Goal: Task Accomplishment & Management: Complete application form

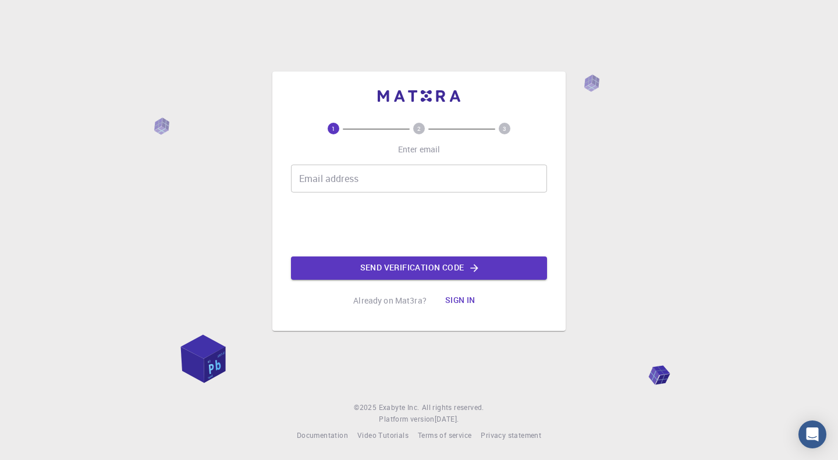
click at [510, 171] on input "Email address" at bounding box center [419, 179] width 256 height 28
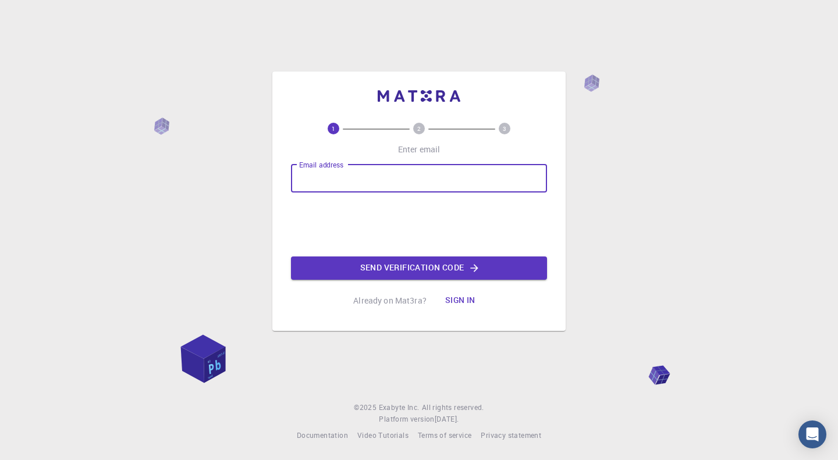
paste input "r-sato@g.ecc.u-tokyo.ac.jp"
type input "r-sato@g.ecc.u-tokyo.ac.jp"
click at [417, 268] on button "Send verification code" at bounding box center [419, 268] width 256 height 23
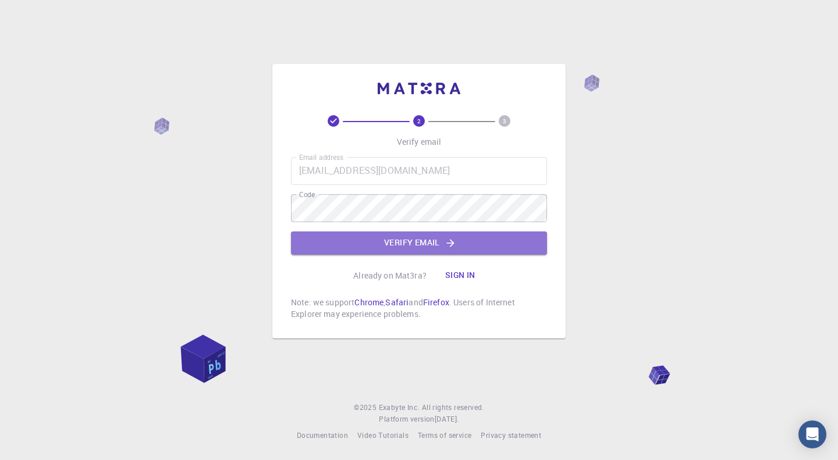
click at [385, 240] on button "Verify email" at bounding box center [419, 243] width 256 height 23
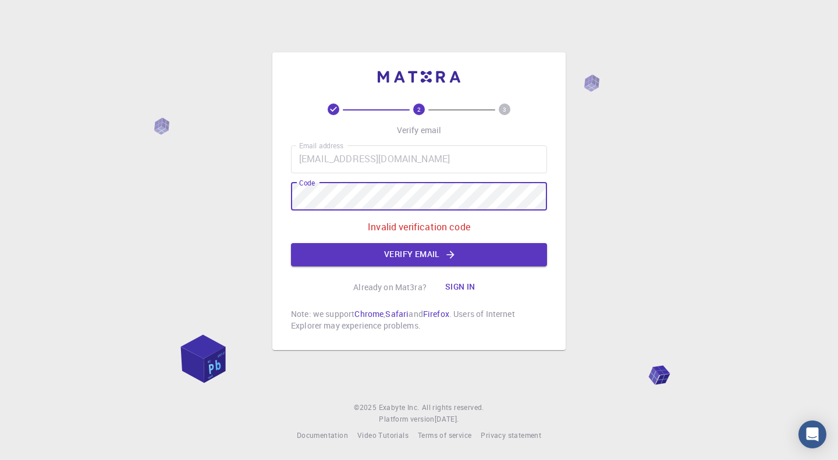
click at [178, 208] on div "2 3 Verify email Email address r-sato@g.ecc.u-tokyo.ac.jp Email address Code Co…" at bounding box center [419, 230] width 838 height 460
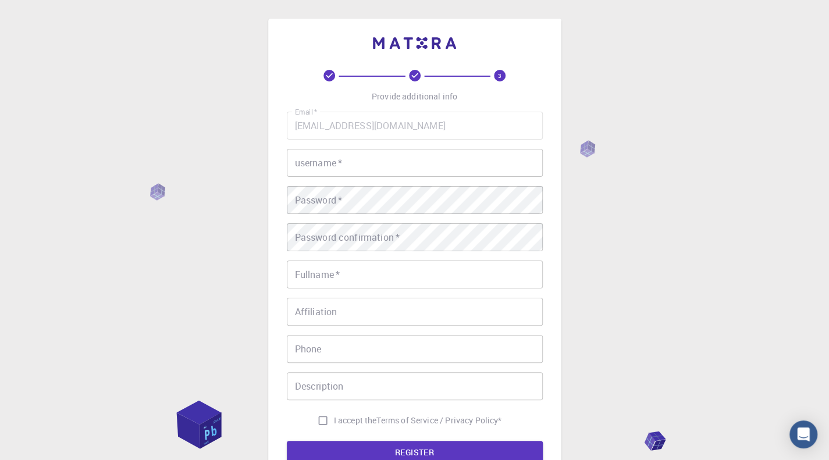
click at [392, 162] on input "username   *" at bounding box center [415, 163] width 256 height 28
type input "ｆ"
type input "franbruggen"
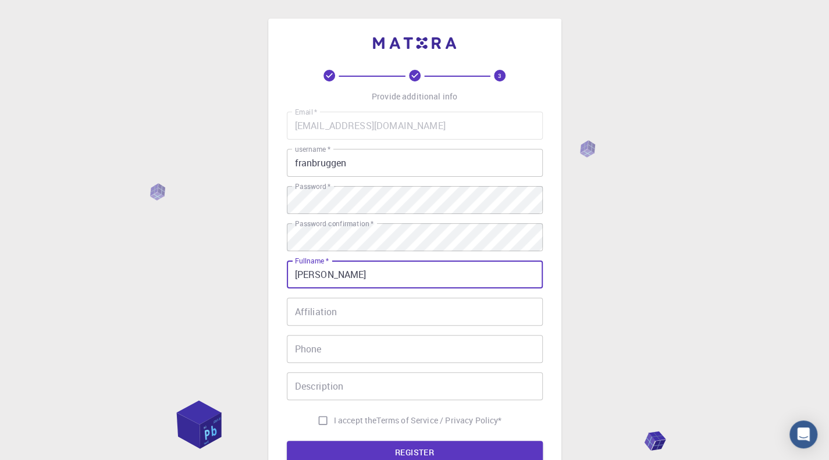
type input "[PERSON_NAME]"
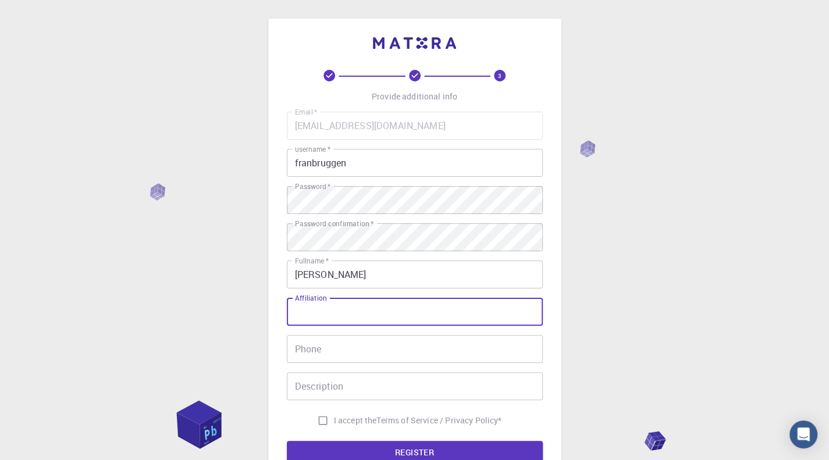
click at [343, 317] on input "Affiliation" at bounding box center [415, 312] width 256 height 28
type input "Univ. Tokyo"
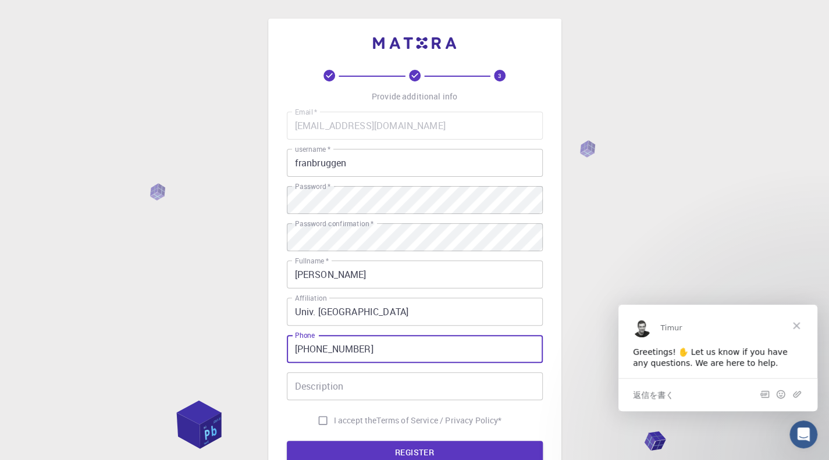
type input "+81-3-5841-7119"
click at [799, 317] on span "クローズ" at bounding box center [797, 325] width 42 height 42
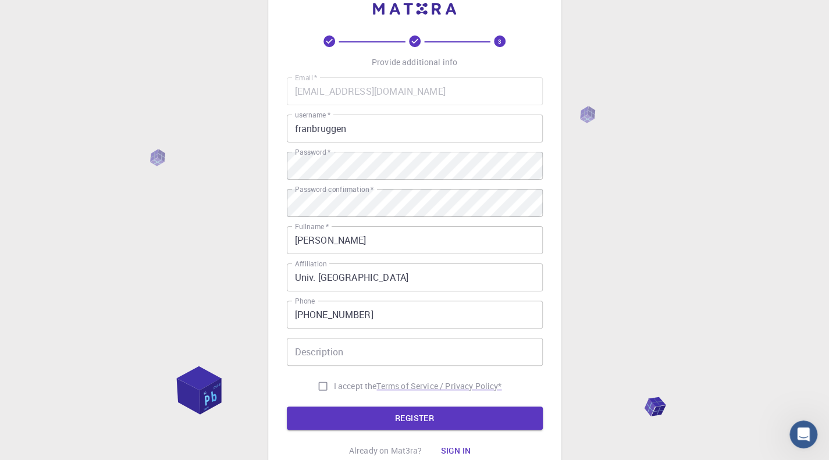
scroll to position [58, 0]
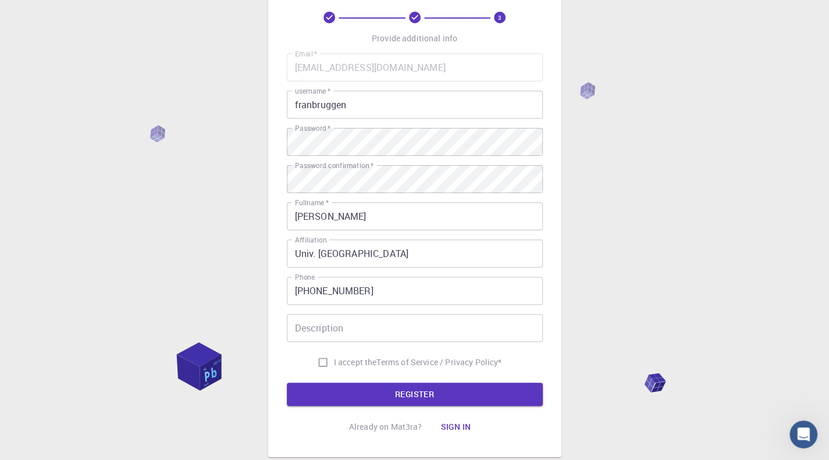
click at [317, 367] on input "I accept the Terms of Service / Privacy Policy *" at bounding box center [323, 362] width 22 height 22
checkbox input "true"
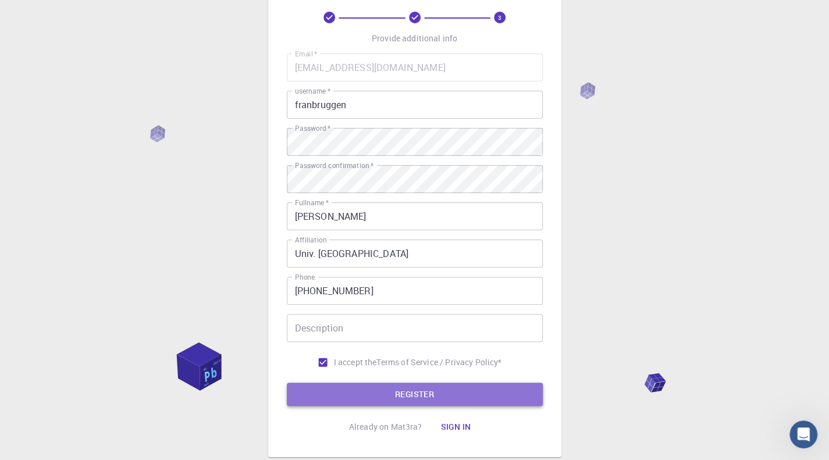
click at [417, 388] on button "REGISTER" at bounding box center [415, 394] width 256 height 23
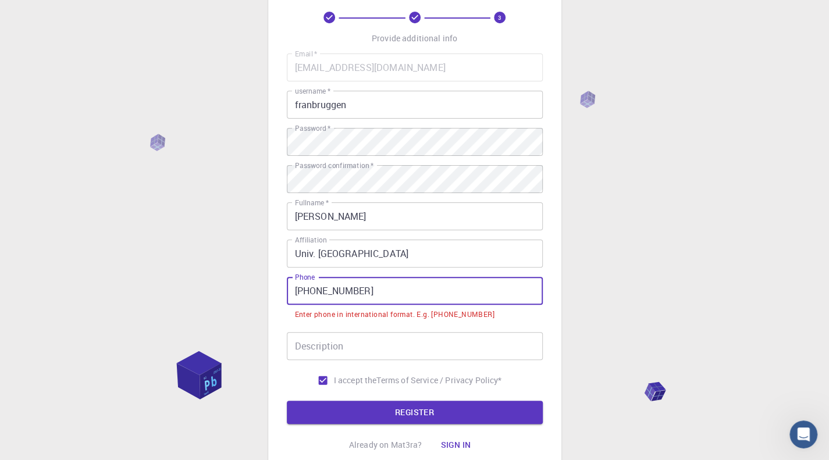
click at [318, 294] on input "+81-3-5841-7119" at bounding box center [415, 291] width 256 height 28
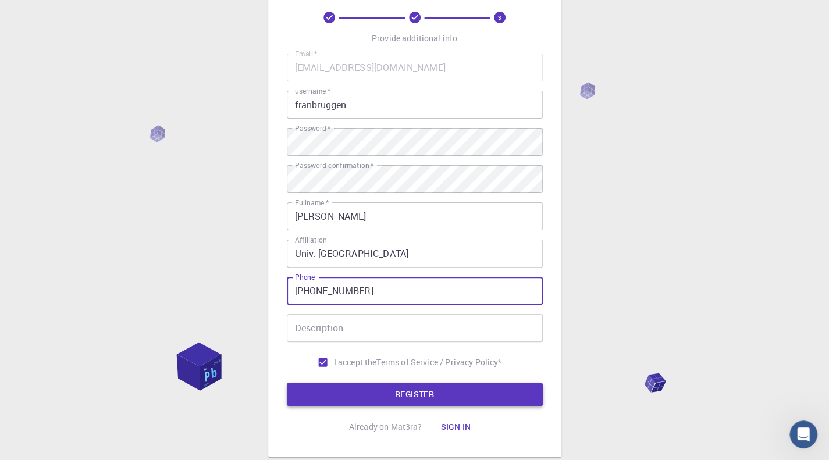
type input "+81358417119"
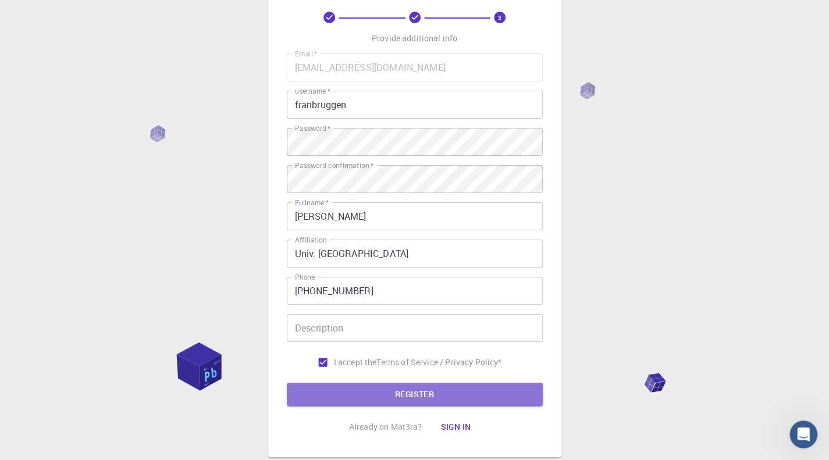
drag, startPoint x: 424, startPoint y: 392, endPoint x: 434, endPoint y: 382, distance: 13.6
click at [424, 392] on button "REGISTER" at bounding box center [415, 394] width 256 height 23
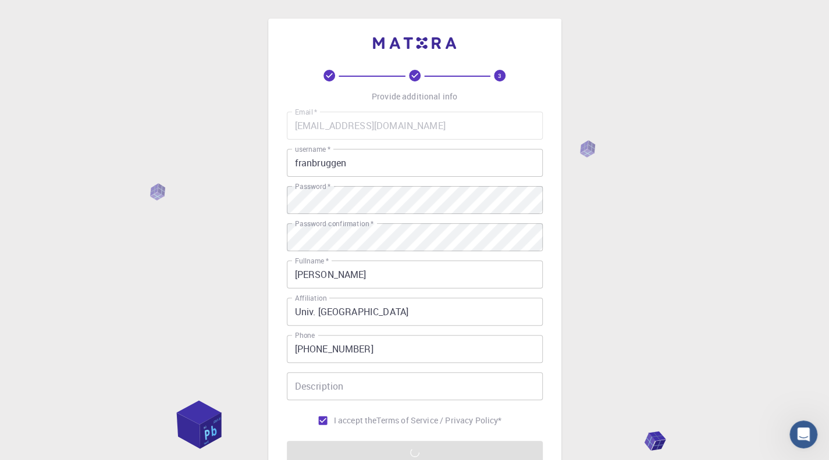
scroll to position [133, 0]
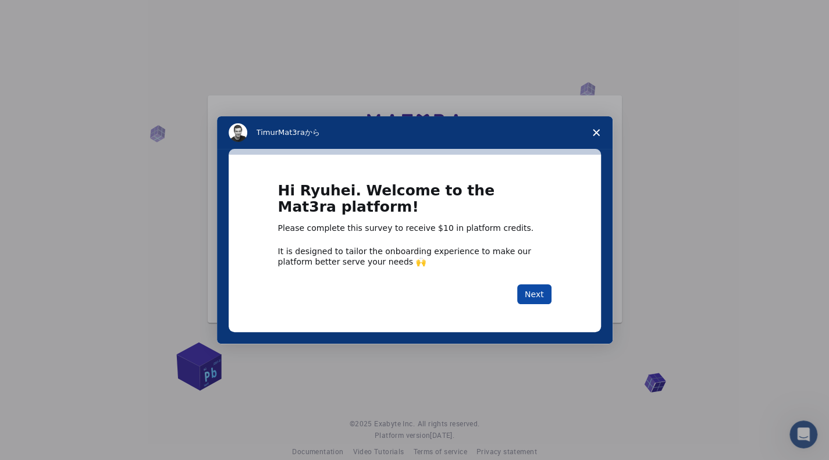
click at [538, 290] on button "Next" at bounding box center [534, 295] width 34 height 20
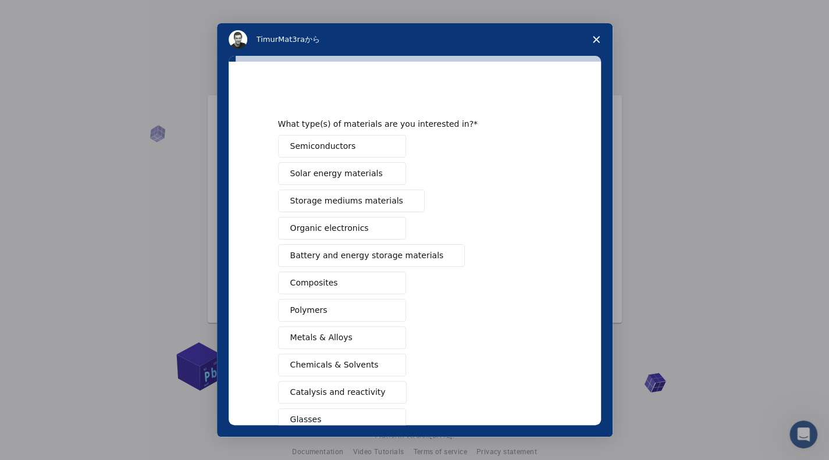
scroll to position [97, 0]
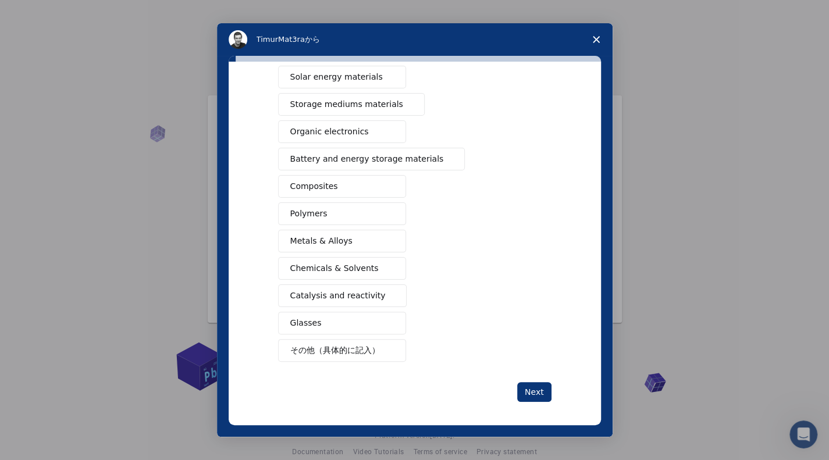
click at [313, 157] on span "Battery and energy storage materials" at bounding box center [367, 159] width 154 height 12
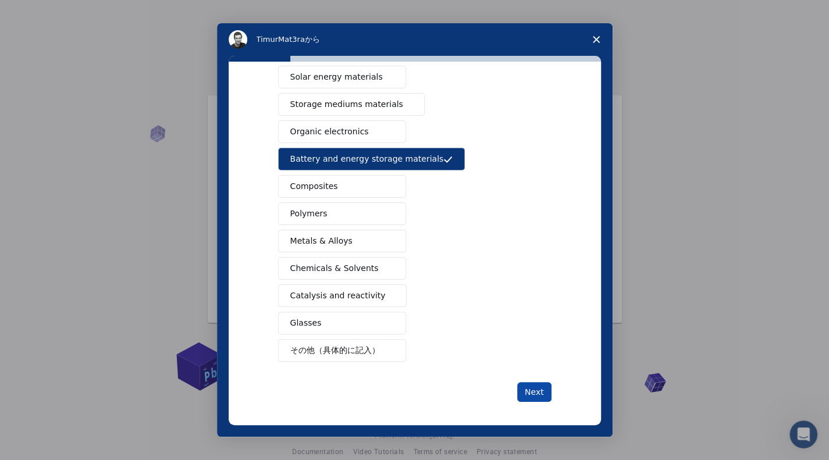
click at [535, 393] on button "Next" at bounding box center [534, 392] width 34 height 20
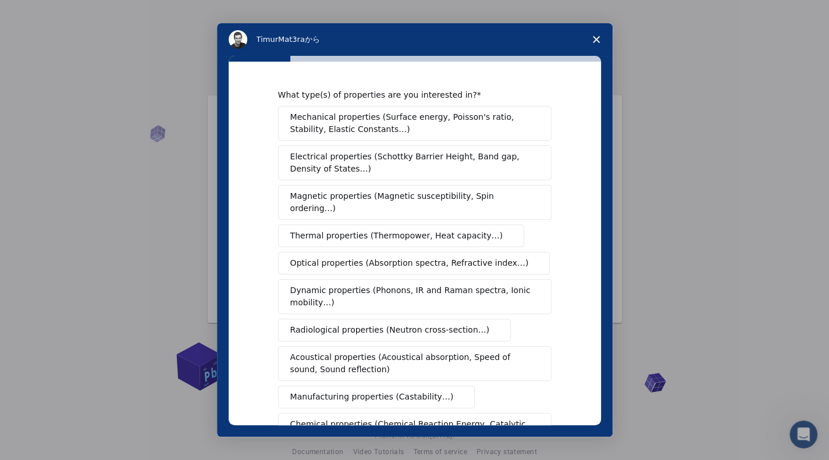
scroll to position [58, 0]
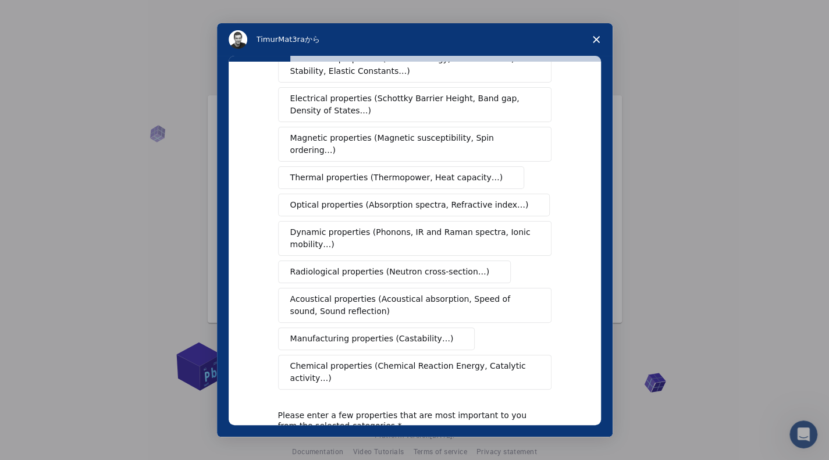
click at [325, 360] on span "Chemical properties (Chemical Reaction Energy, Catalytic activity…)" at bounding box center [410, 372] width 241 height 24
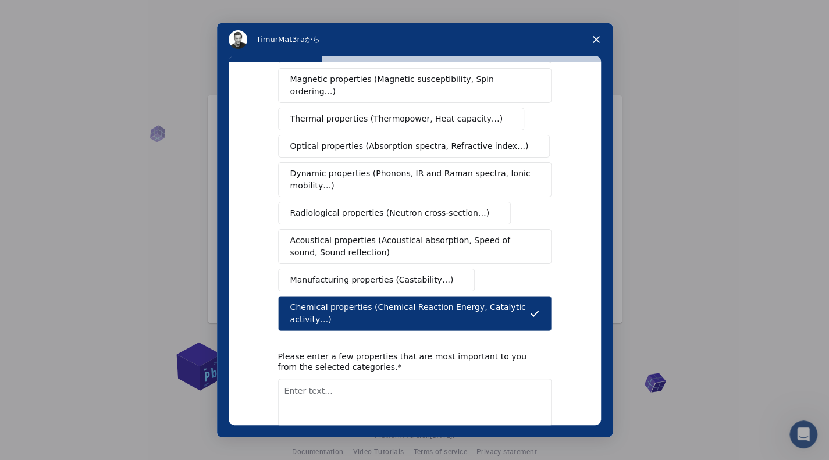
scroll to position [157, 0]
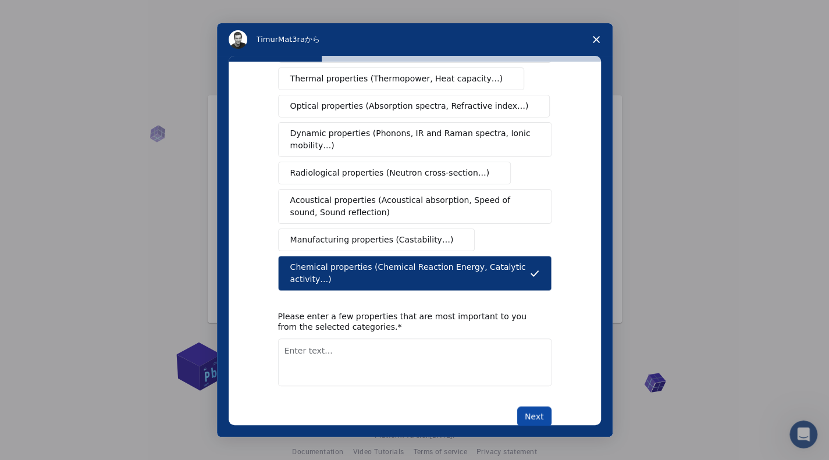
click at [533, 407] on button "Next" at bounding box center [534, 417] width 34 height 20
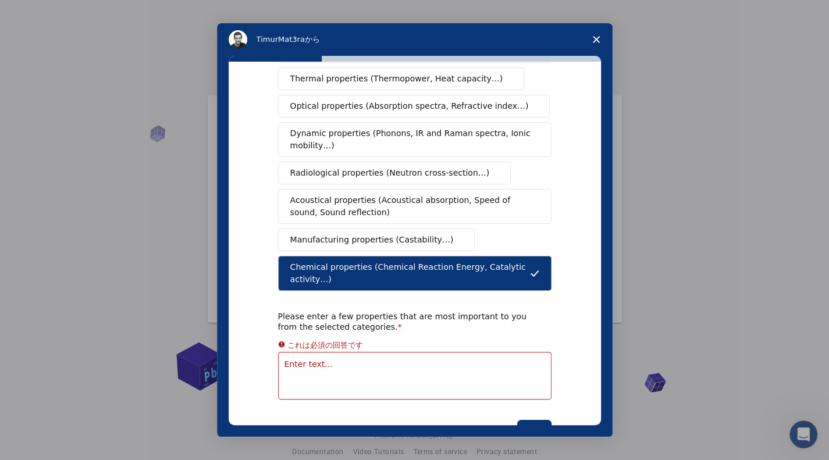
click at [300, 352] on textarea "Enter text..." at bounding box center [414, 376] width 273 height 48
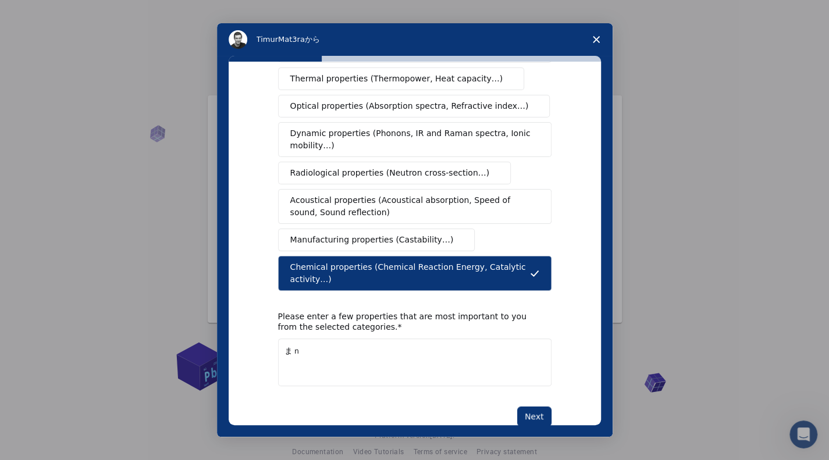
type textarea "ま"
type textarea "many body dynamics, thermodynamics, local phonon"
click at [535, 407] on button "Next" at bounding box center [534, 417] width 34 height 20
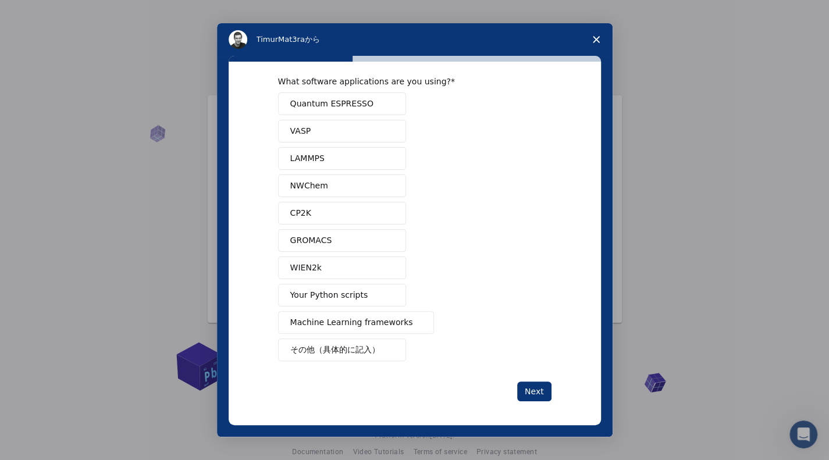
click at [290, 127] on span "VASP" at bounding box center [300, 131] width 21 height 12
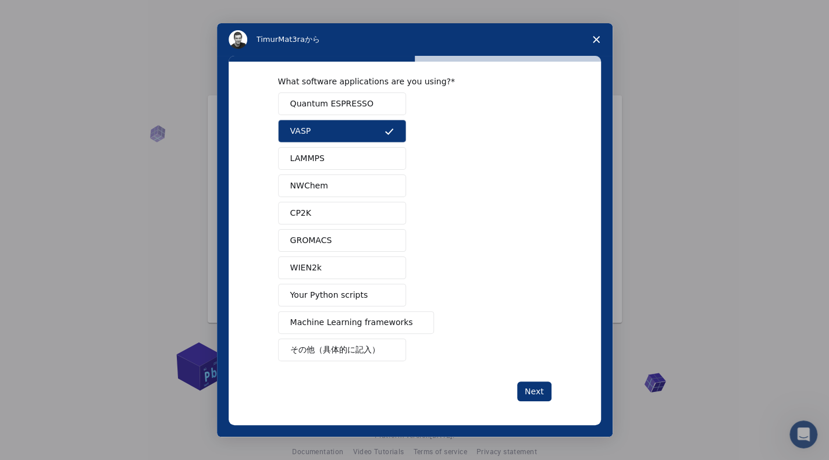
click at [319, 152] on span "LAMMPS" at bounding box center [307, 158] width 34 height 12
click at [364, 294] on button "Your Python scripts" at bounding box center [342, 295] width 128 height 23
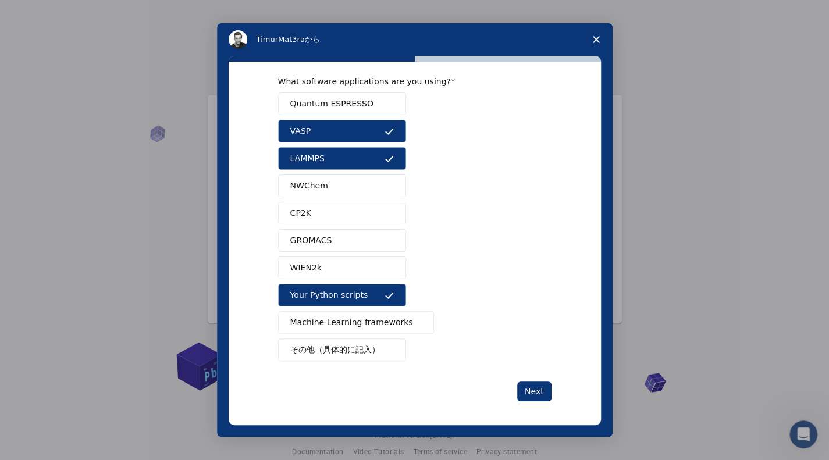
click at [374, 321] on span "Machine Learning frameworks" at bounding box center [351, 323] width 123 height 12
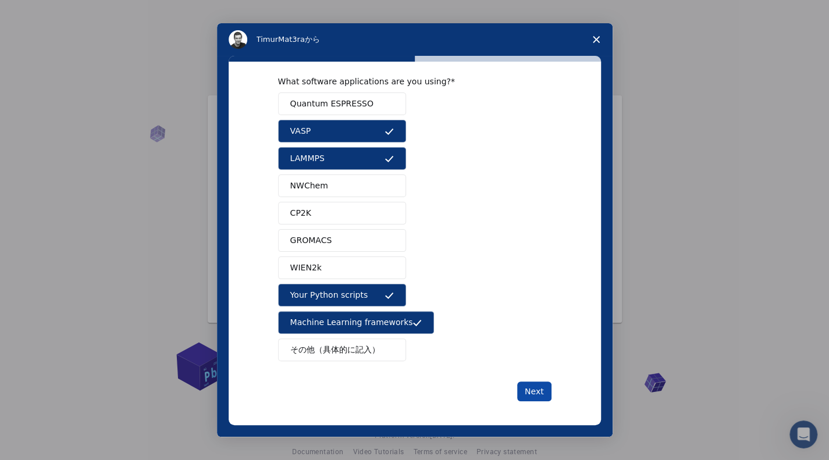
click at [538, 391] on button "Next" at bounding box center [534, 392] width 34 height 20
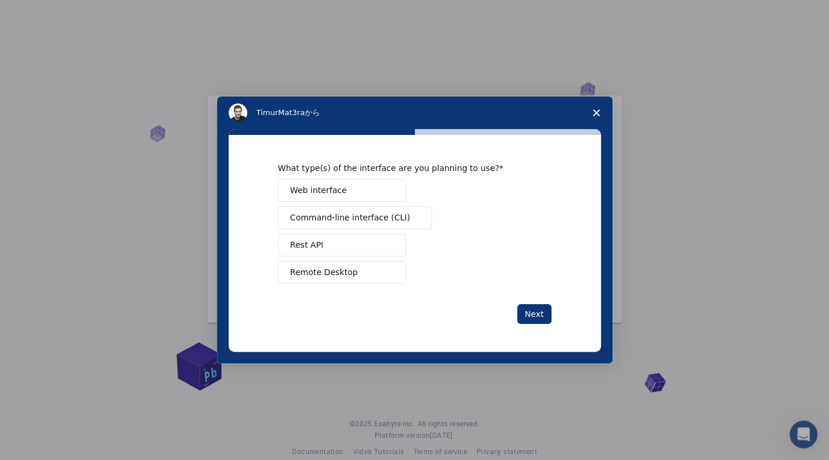
scroll to position [0, 0]
click at [364, 219] on span "Command-line interface (CLI)" at bounding box center [350, 218] width 120 height 12
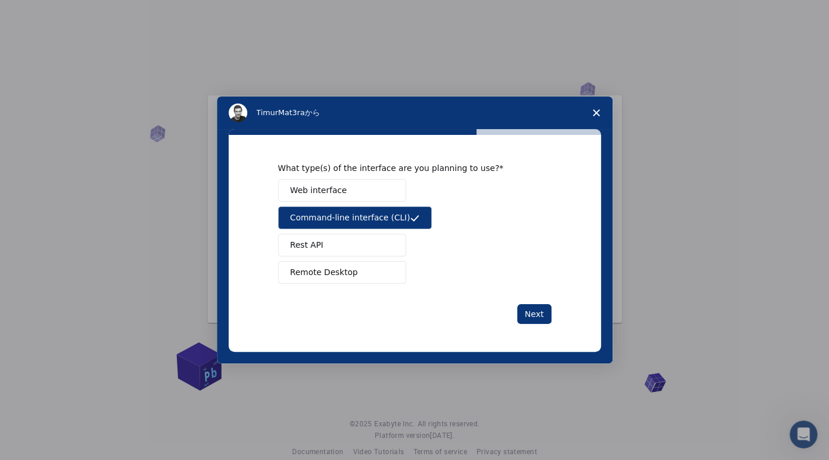
click at [356, 281] on button "Remote Desktop" at bounding box center [342, 272] width 128 height 23
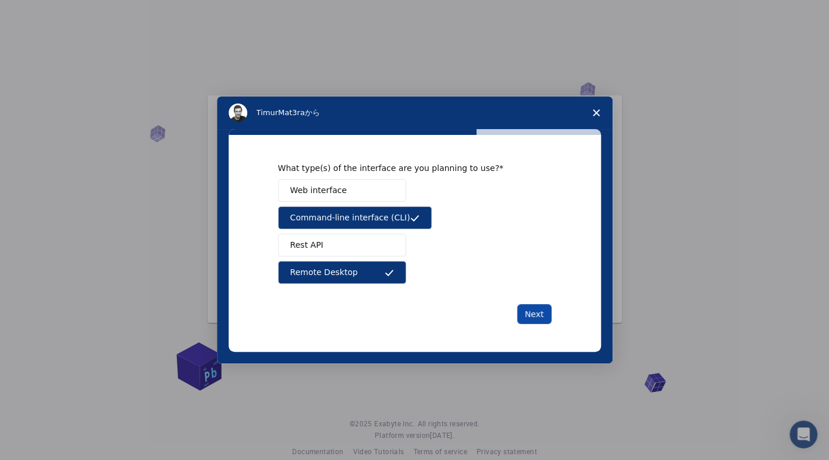
click at [530, 318] on button "Next" at bounding box center [534, 314] width 34 height 20
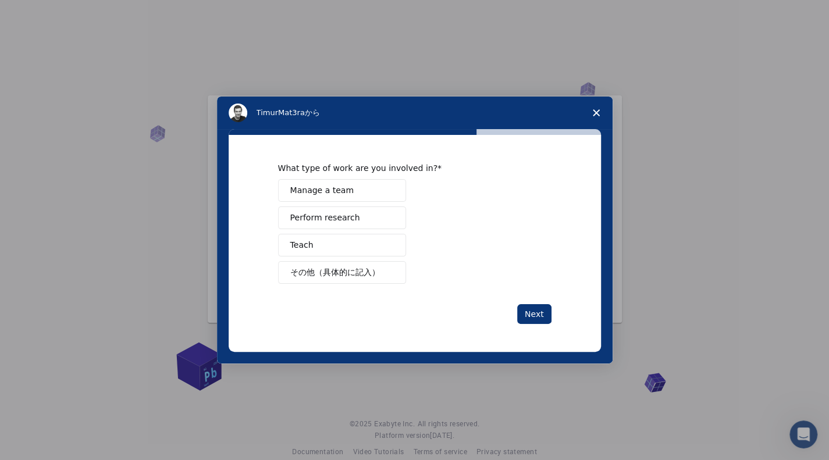
click at [342, 221] on span "Perform research" at bounding box center [325, 218] width 70 height 12
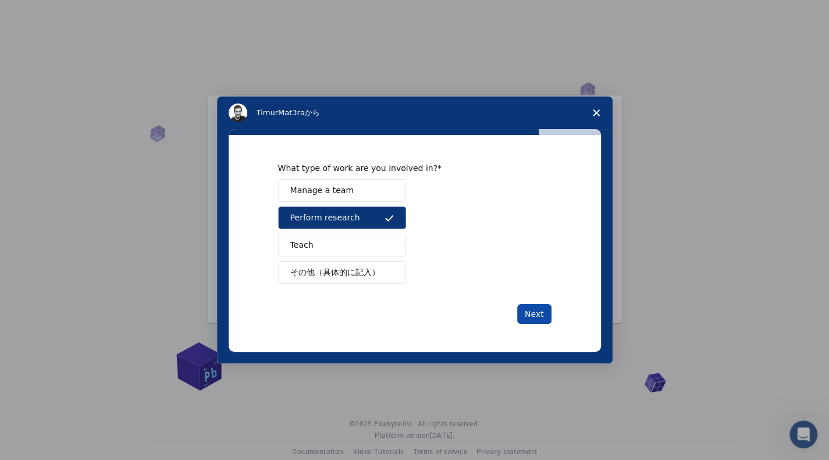
drag, startPoint x: 556, startPoint y: 307, endPoint x: 546, endPoint y: 308, distance: 10.0
click at [555, 307] on div "What type of work are you involved in? Manage a team Perform research Teach その他…" at bounding box center [415, 243] width 372 height 217
click at [542, 309] on button "Next" at bounding box center [534, 314] width 34 height 20
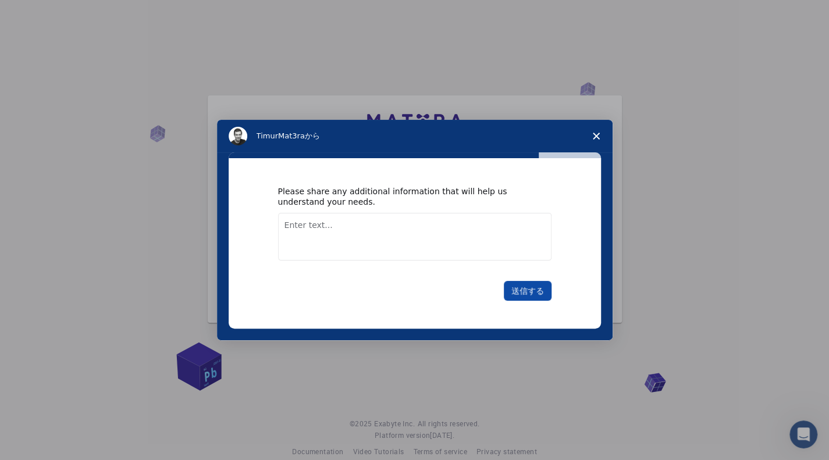
click at [521, 286] on button "送信する" at bounding box center [528, 291] width 48 height 20
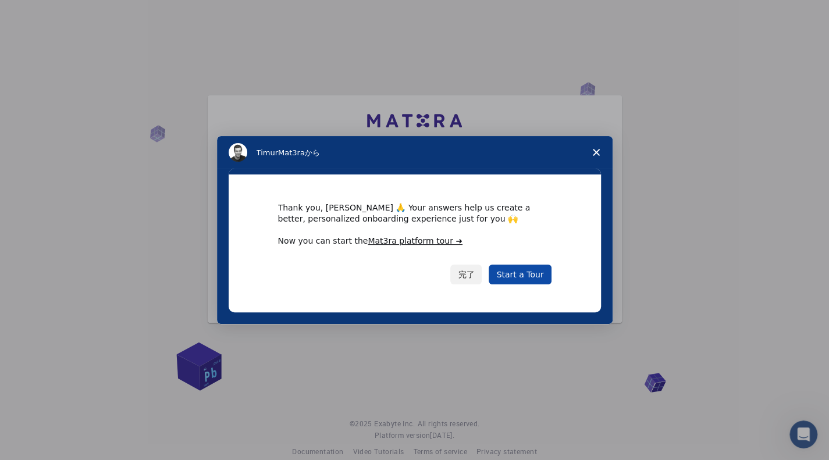
click at [527, 277] on link "Start a Tour" at bounding box center [520, 275] width 62 height 20
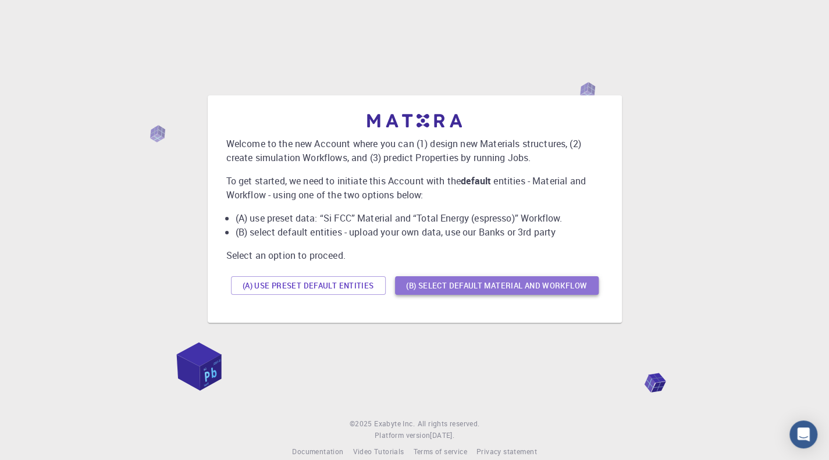
click at [450, 286] on button "(B) Select default material and workflow" at bounding box center [497, 285] width 204 height 19
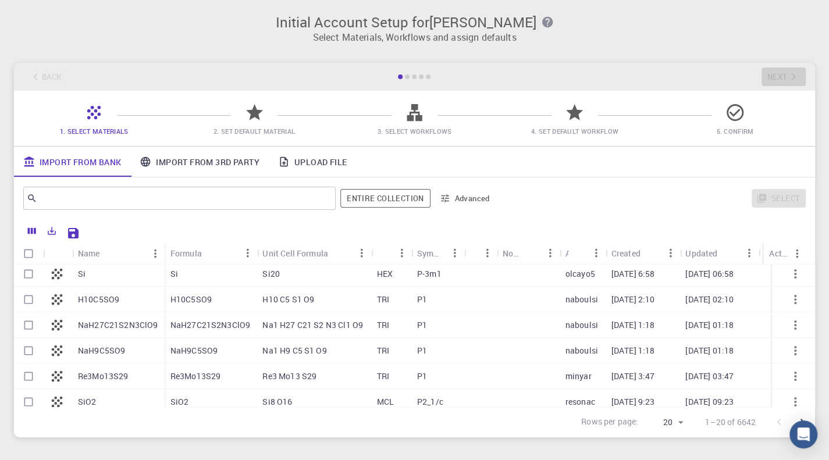
scroll to position [116, 0]
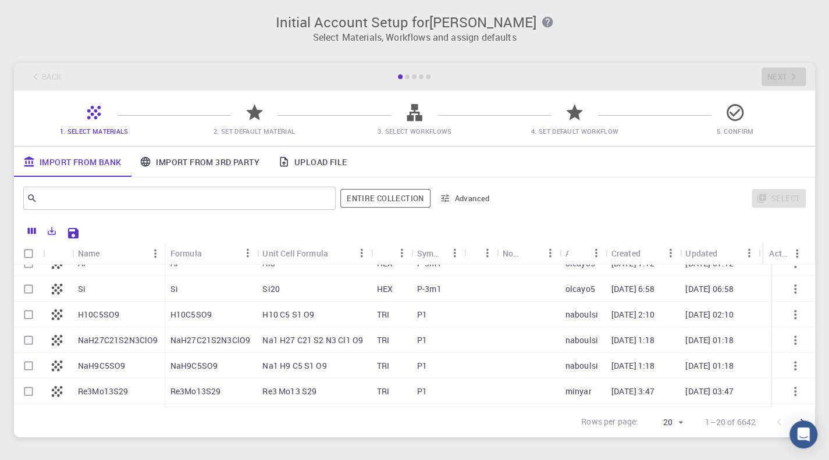
click at [27, 289] on input "Select row" at bounding box center [28, 289] width 22 height 22
checkbox input "true"
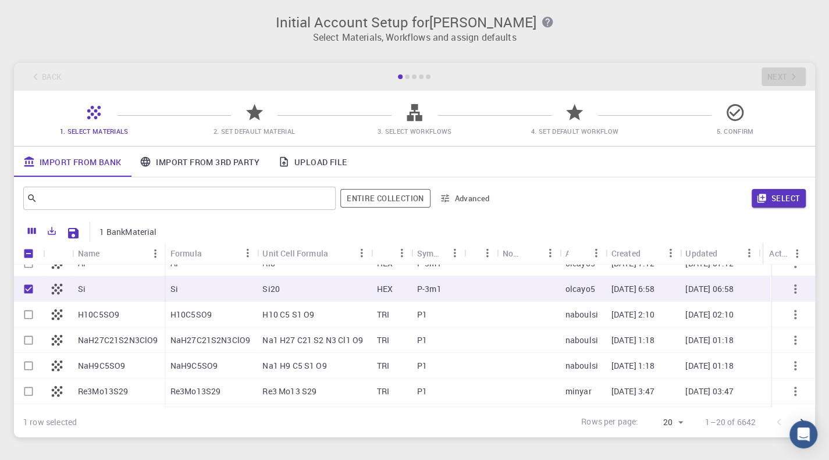
click at [796, 205] on button "Select" at bounding box center [779, 198] width 54 height 19
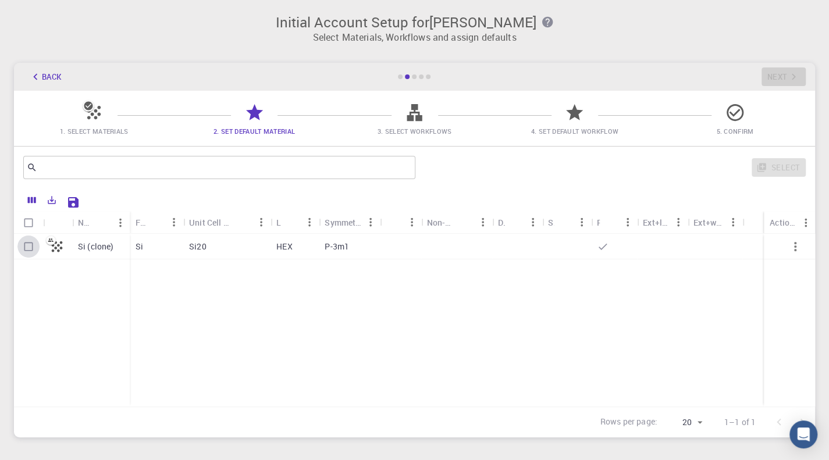
click at [29, 248] on input "Select row" at bounding box center [28, 247] width 22 height 22
checkbox input "true"
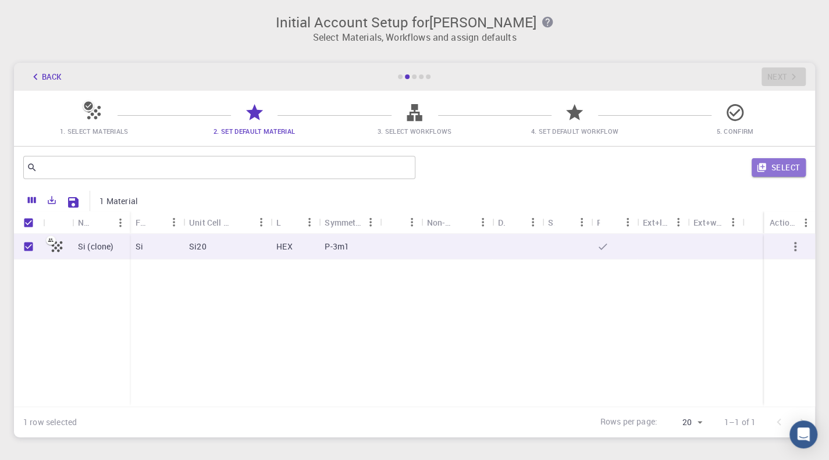
drag, startPoint x: 789, startPoint y: 168, endPoint x: 795, endPoint y: 166, distance: 6.6
click at [789, 168] on button "Select" at bounding box center [779, 167] width 54 height 19
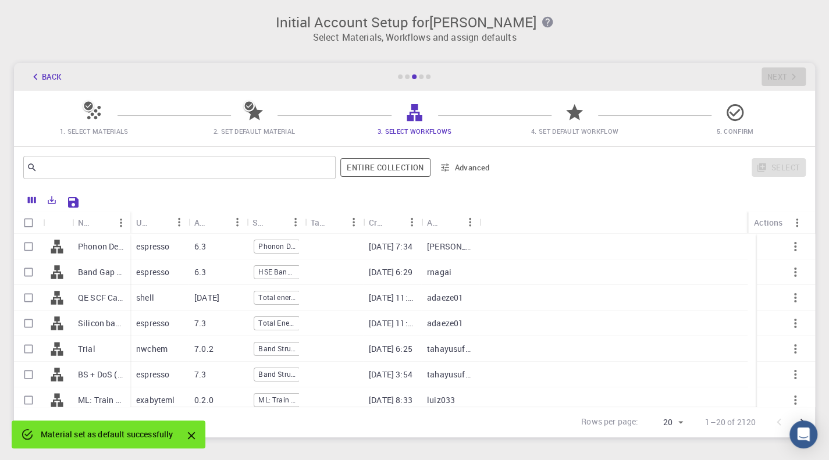
click at [194, 434] on icon "Close" at bounding box center [192, 436] width 8 height 8
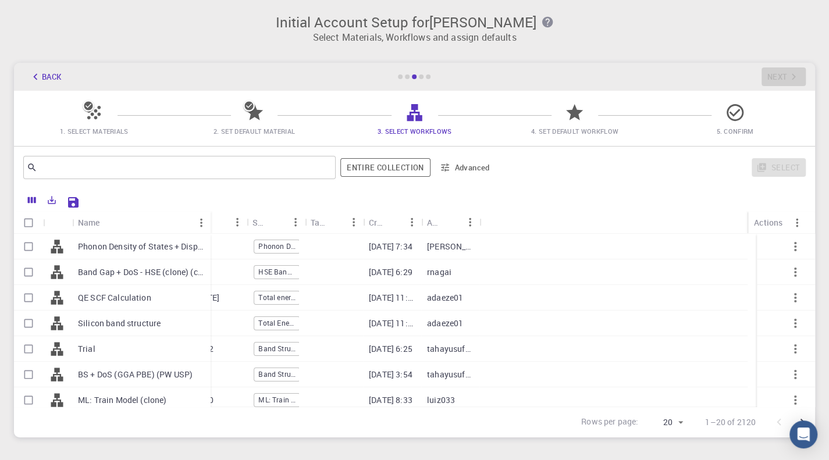
drag, startPoint x: 129, startPoint y: 216, endPoint x: 208, endPoint y: 219, distance: 79.2
click at [209, 214] on div "Name" at bounding box center [212, 222] width 12 height 23
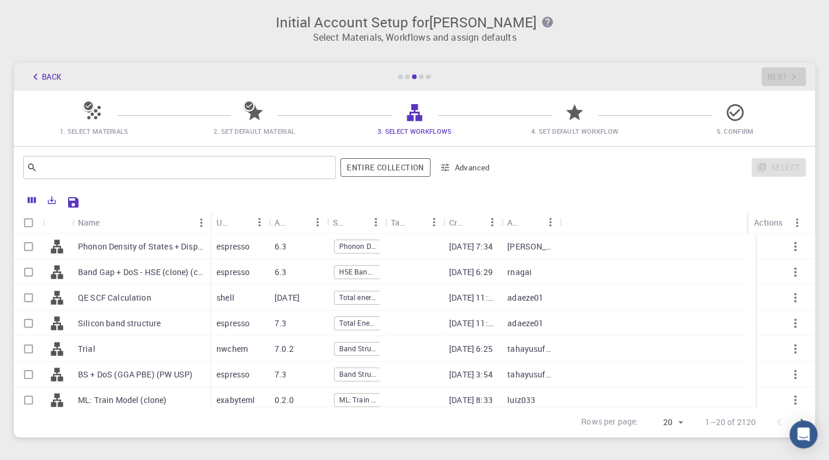
click at [30, 347] on input "Select row" at bounding box center [28, 349] width 22 height 22
checkbox input "true"
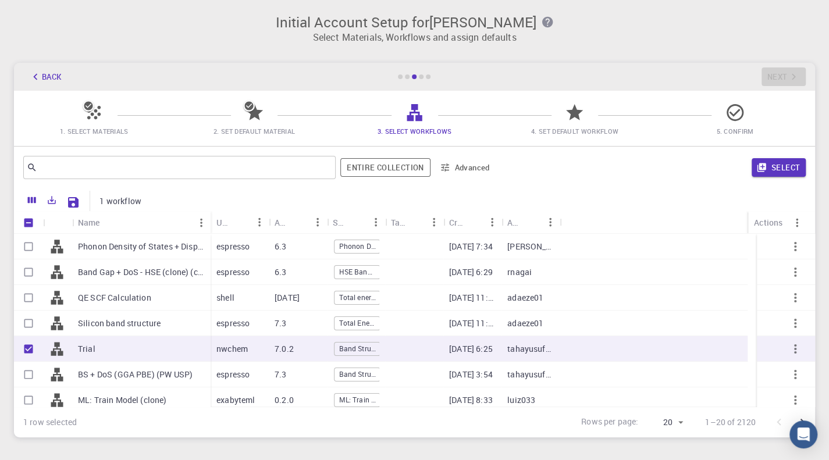
click at [793, 166] on button "Select" at bounding box center [779, 167] width 54 height 19
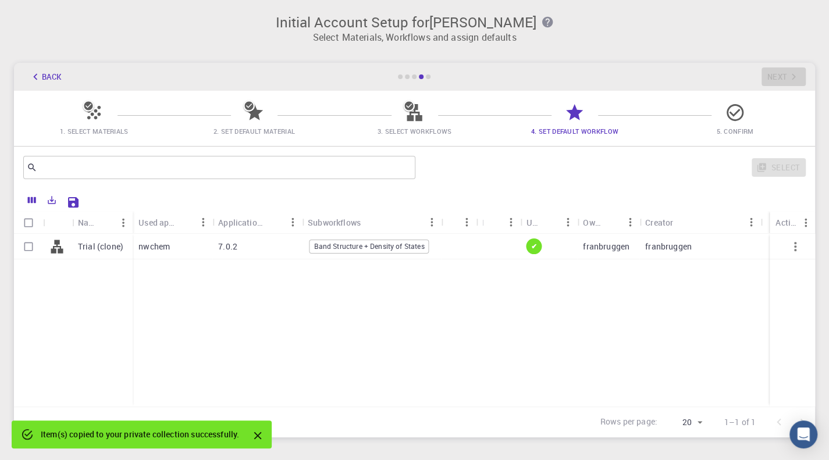
click at [262, 436] on icon "Close" at bounding box center [257, 435] width 13 height 13
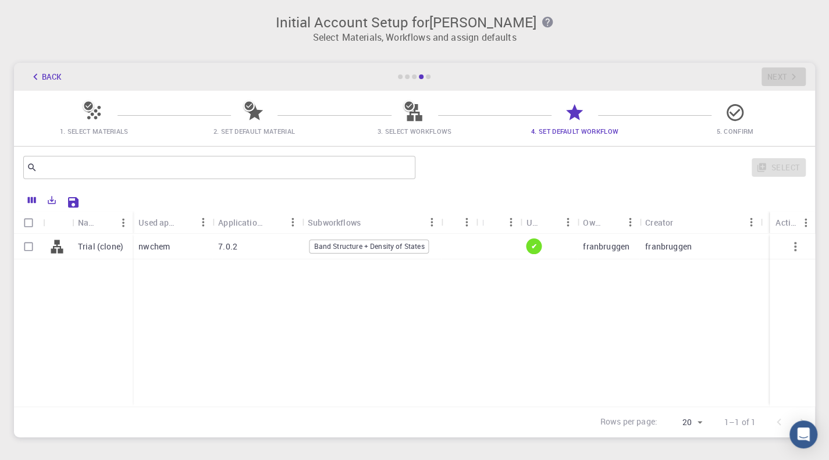
click at [30, 246] on input "Select row" at bounding box center [28, 247] width 22 height 22
checkbox input "true"
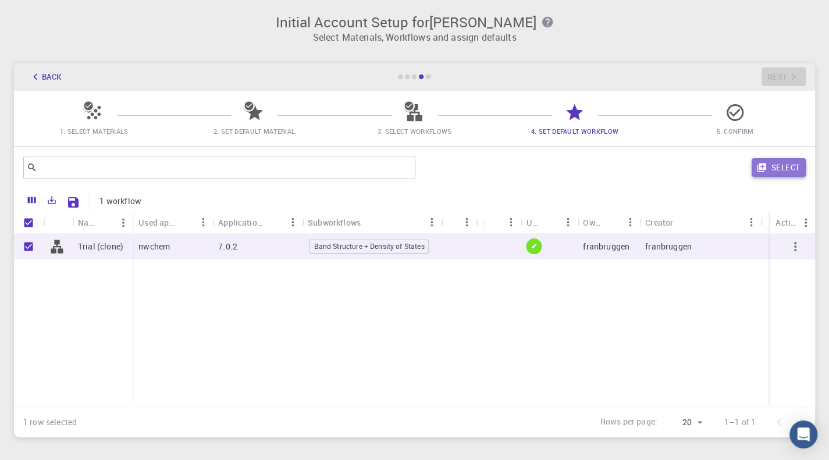
click at [789, 162] on button "Select" at bounding box center [779, 167] width 54 height 19
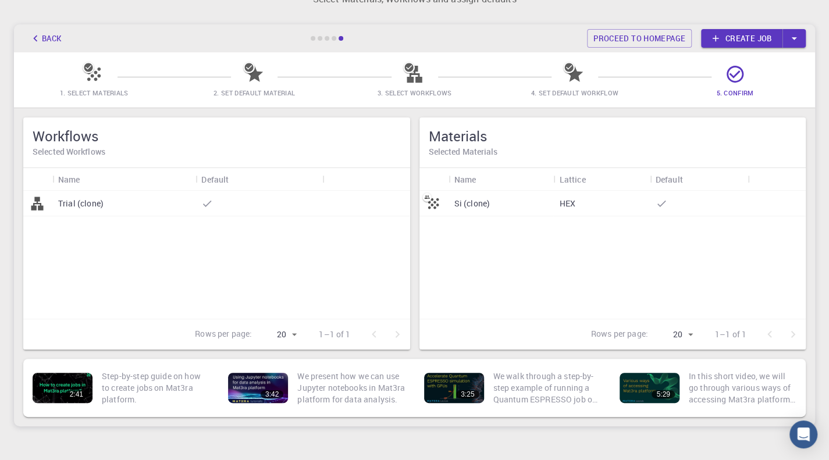
scroll to position [0, 0]
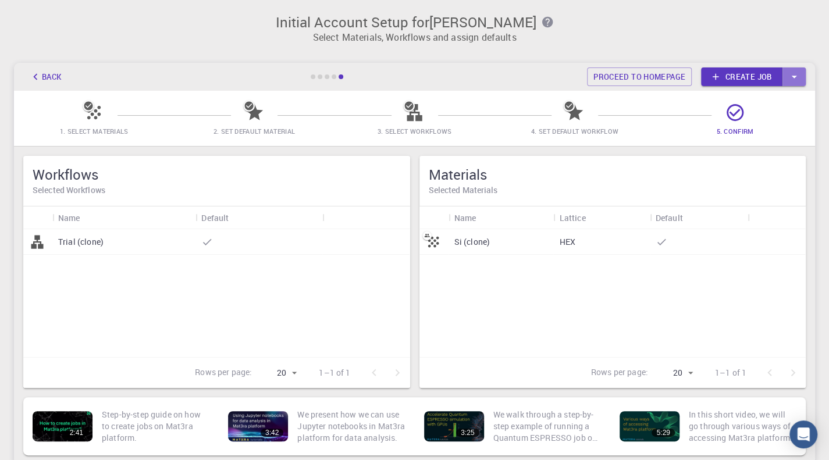
click at [793, 74] on icon "button" at bounding box center [794, 76] width 13 height 13
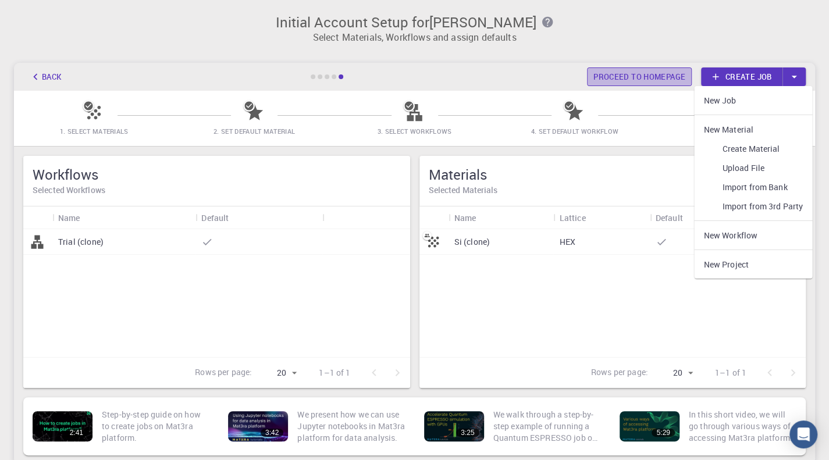
click at [656, 70] on link "Proceed to homepage" at bounding box center [639, 77] width 105 height 19
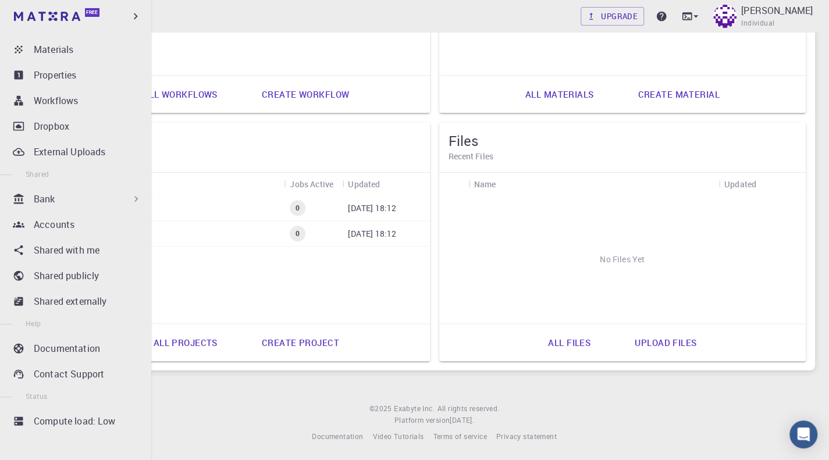
scroll to position [118, 0]
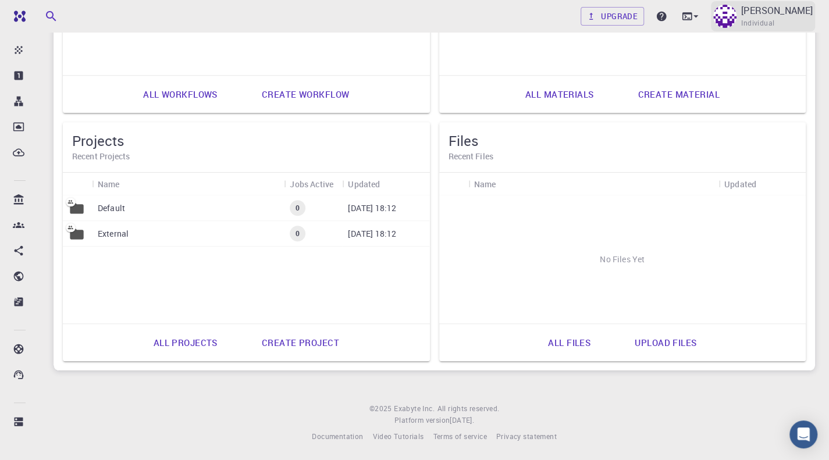
click at [765, 11] on p "[PERSON_NAME]" at bounding box center [777, 10] width 72 height 14
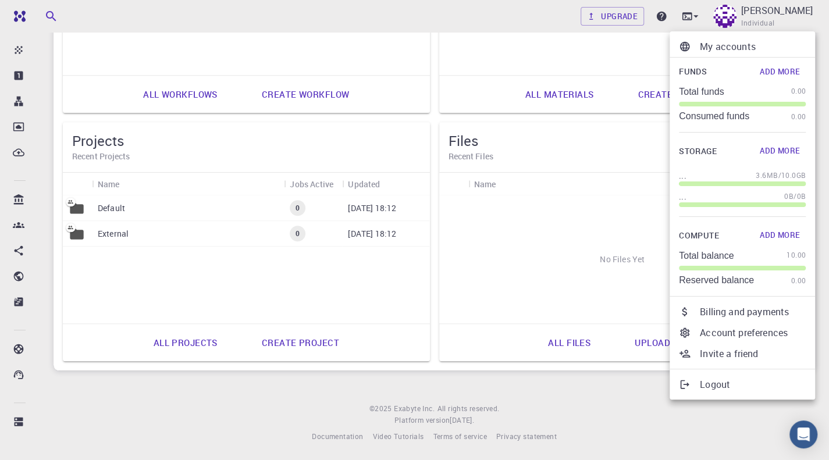
click at [549, 27] on div at bounding box center [414, 230] width 829 height 460
